Goal: Information Seeking & Learning: Learn about a topic

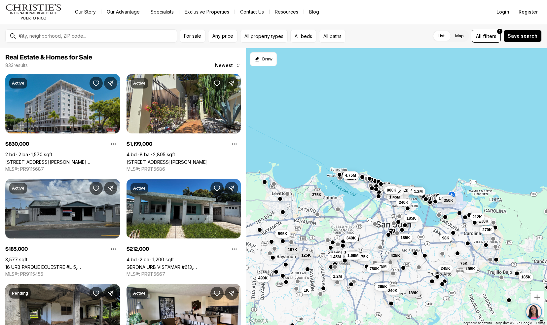
click at [13, 164] on link "100 CALLE JUAN ANTONIO CORRETJER #501, SAN JUAN PR, 00901" at bounding box center [62, 162] width 115 height 6
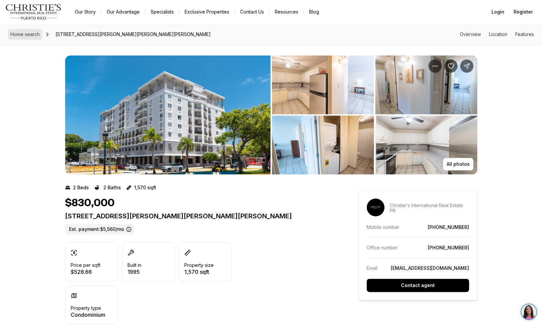
click at [13, 37] on link "Home search" at bounding box center [25, 34] width 34 height 11
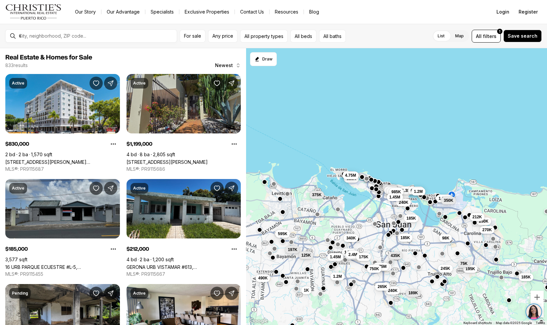
click at [149, 159] on link "[STREET_ADDRESS][PERSON_NAME]" at bounding box center [167, 162] width 81 height 6
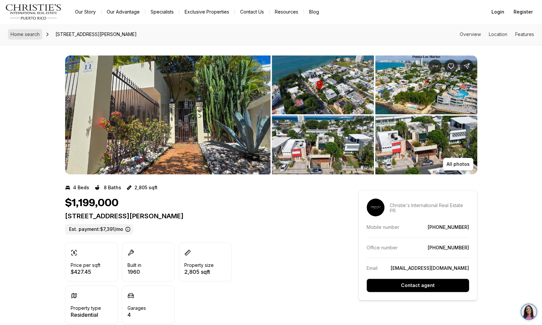
click at [20, 30] on link "Home search" at bounding box center [25, 34] width 34 height 11
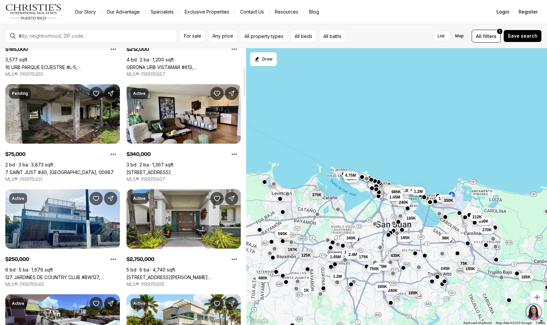
scroll to position [213, 0]
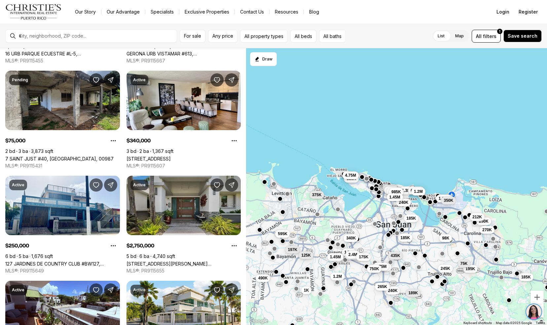
click at [133, 262] on link "[STREET_ADDRESS][PERSON_NAME][PERSON_NAME]" at bounding box center [184, 264] width 115 height 6
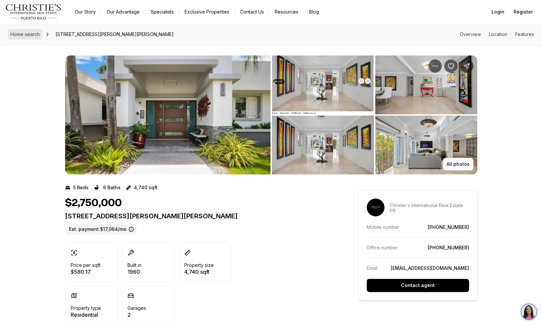
click at [17, 35] on span "Home search" at bounding box center [25, 34] width 29 height 6
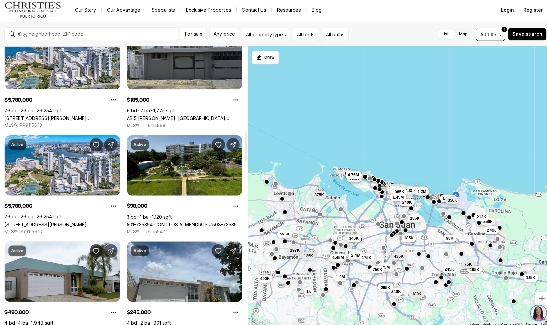
scroll to position [834, 0]
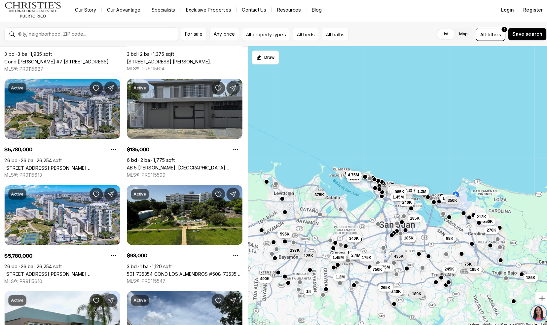
click at [19, 166] on link "[STREET_ADDRESS][PERSON_NAME][PERSON_NAME][PERSON_NAME]" at bounding box center [62, 169] width 115 height 6
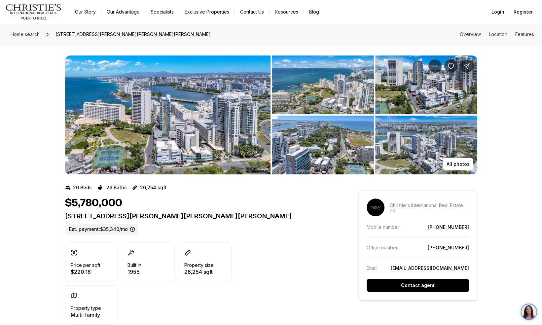
click at [26, 41] on div "Home search 51 MUÑOZ RIVERA AVE, CORNER LOS ROSALES, LAS PALMERAS ST, SAN JUAN …" at bounding box center [271, 34] width 542 height 21
click at [25, 38] on link "Home search" at bounding box center [25, 34] width 34 height 11
